Goal: Transaction & Acquisition: Subscribe to service/newsletter

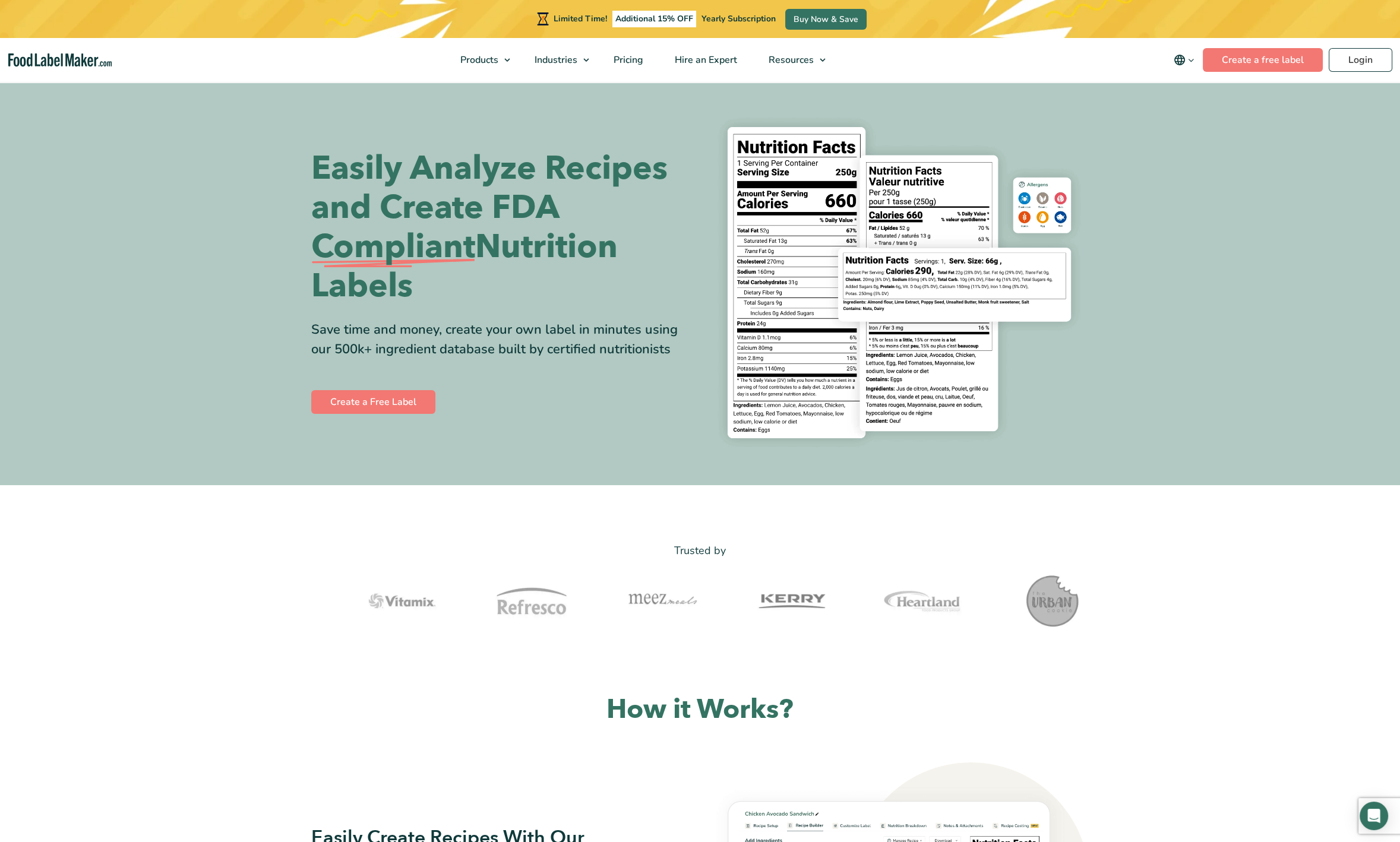
scroll to position [297, 0]
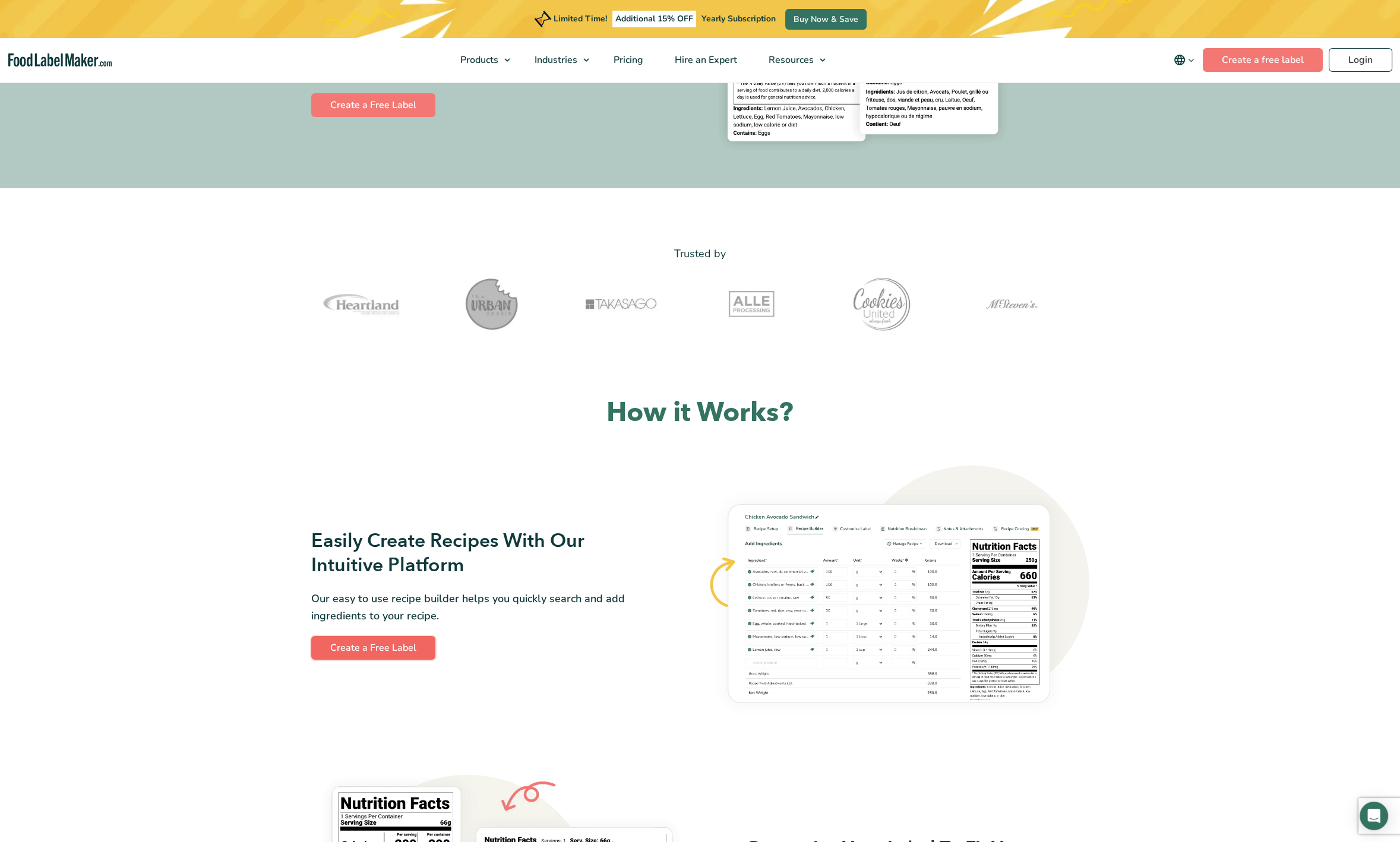
click at [368, 649] on link "Create a Free Label" at bounding box center [373, 648] width 124 height 24
